Goal: Transaction & Acquisition: Purchase product/service

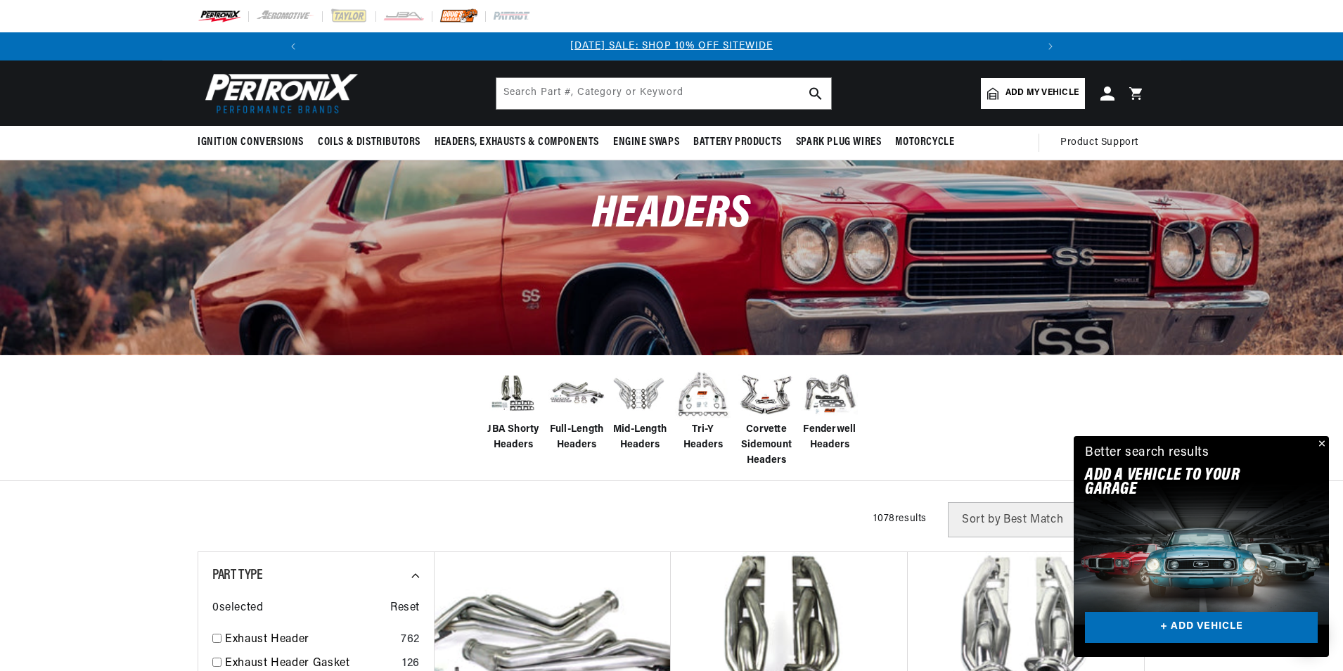
click at [458, 13] on img at bounding box center [458, 15] width 39 height 15
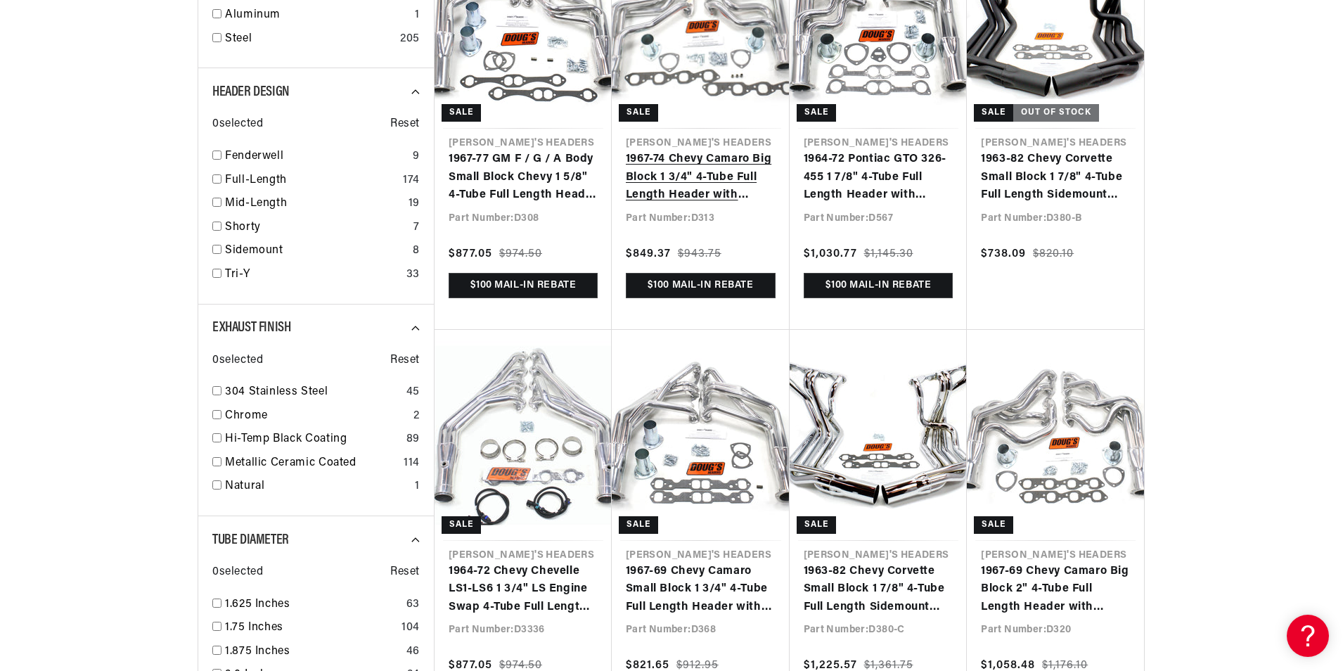
scroll to position [1125, 0]
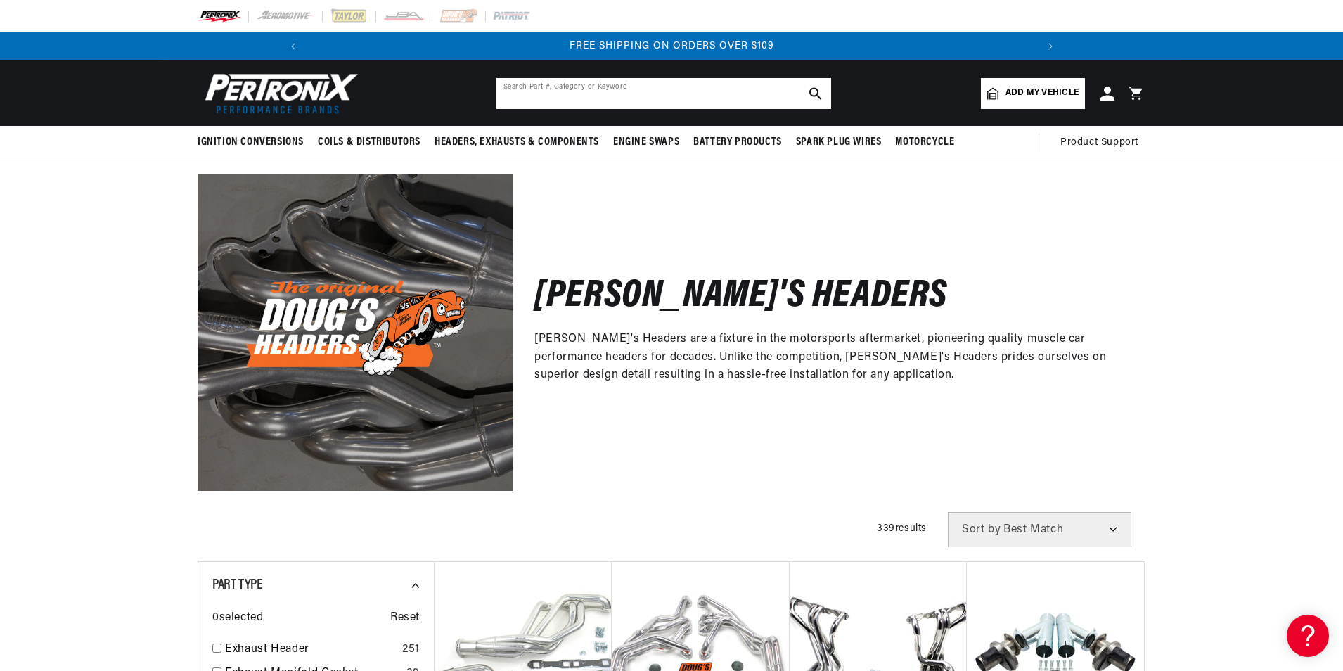
click at [568, 100] on input "text" at bounding box center [663, 93] width 335 height 31
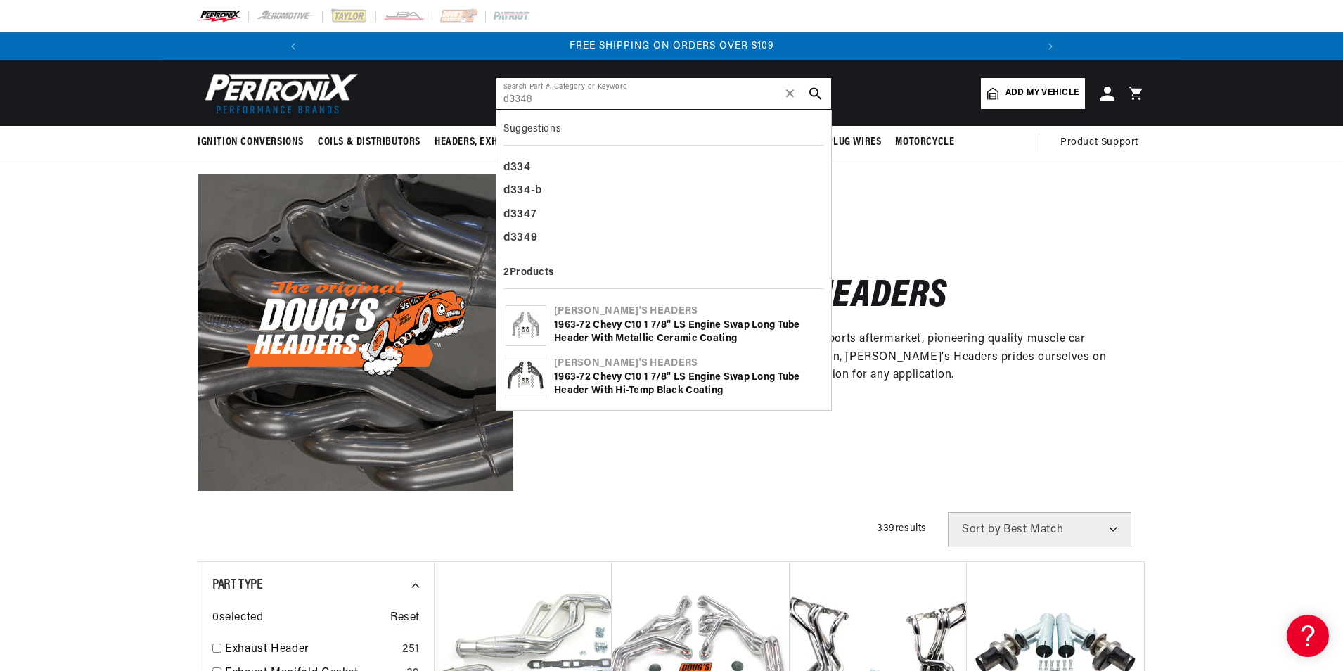
type input "d3348"
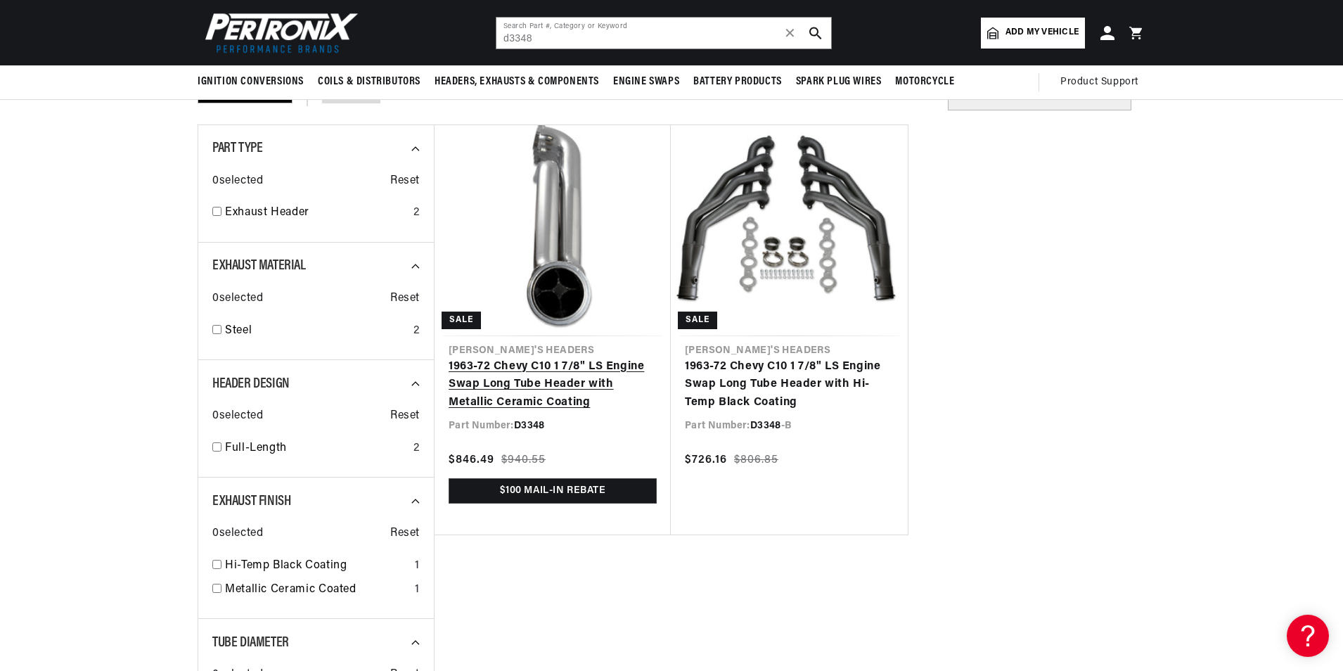
scroll to position [0, 1503]
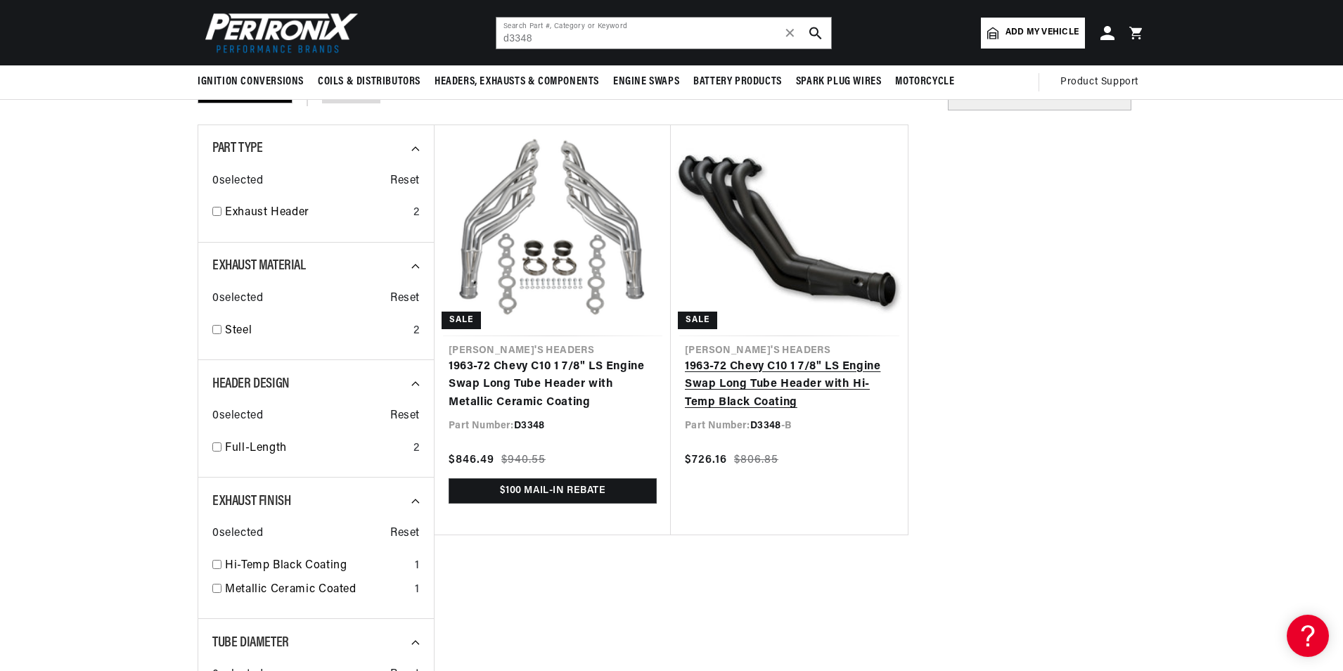
click at [760, 378] on link "1963-72 Chevy C10 1 7/8" LS Engine Swap Long Tube Header with Hi-Temp Black Coa…" at bounding box center [789, 385] width 209 height 54
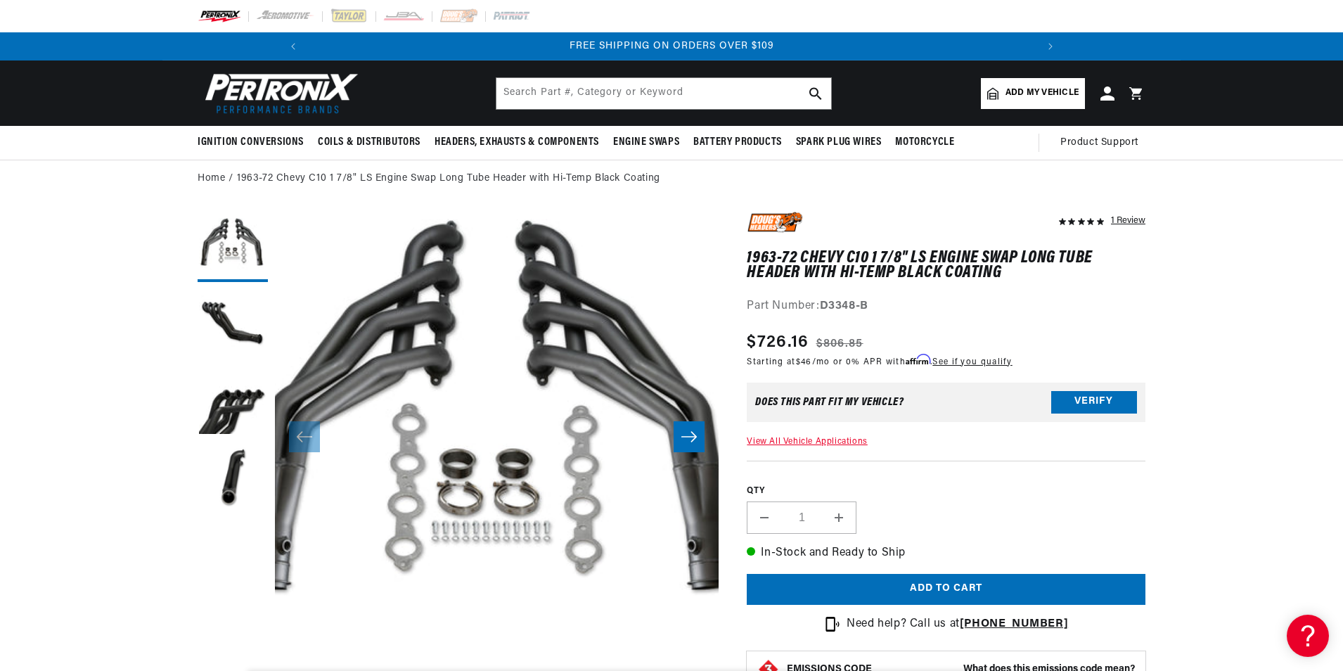
scroll to position [0, 1503]
